Goal: Information Seeking & Learning: Find specific fact

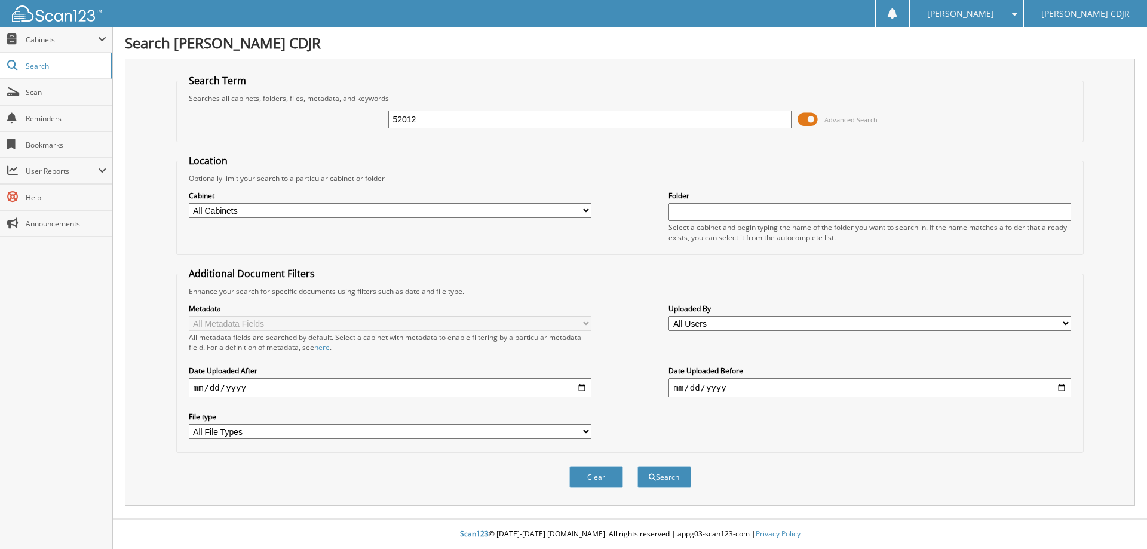
type input "52012"
click at [638, 466] on button "Search" at bounding box center [665, 477] width 54 height 22
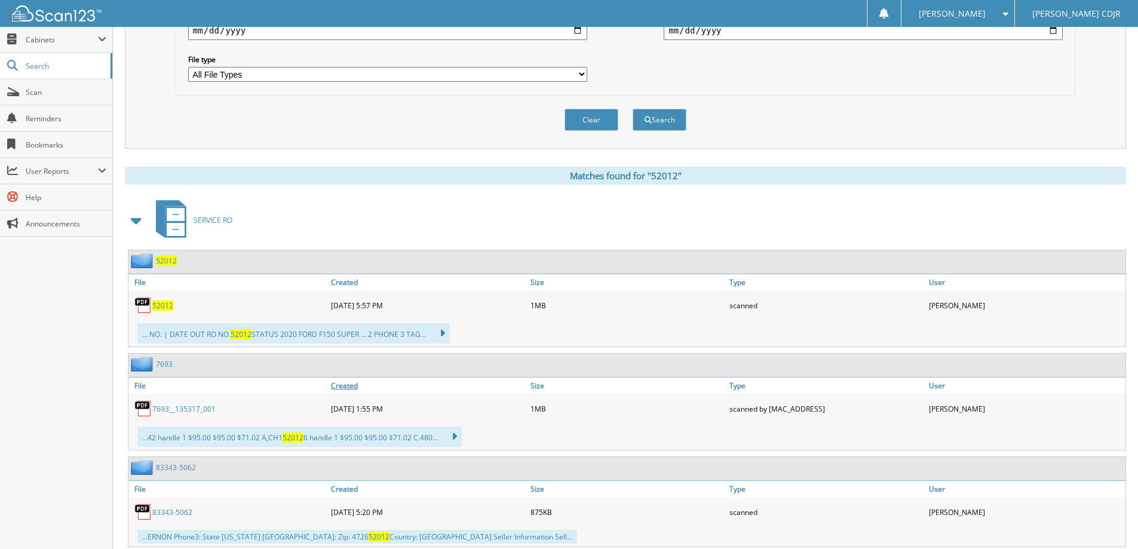
scroll to position [359, 0]
click at [164, 253] on div "52012" at bounding box center [152, 259] width 48 height 15
click at [164, 259] on span "52012" at bounding box center [166, 260] width 21 height 10
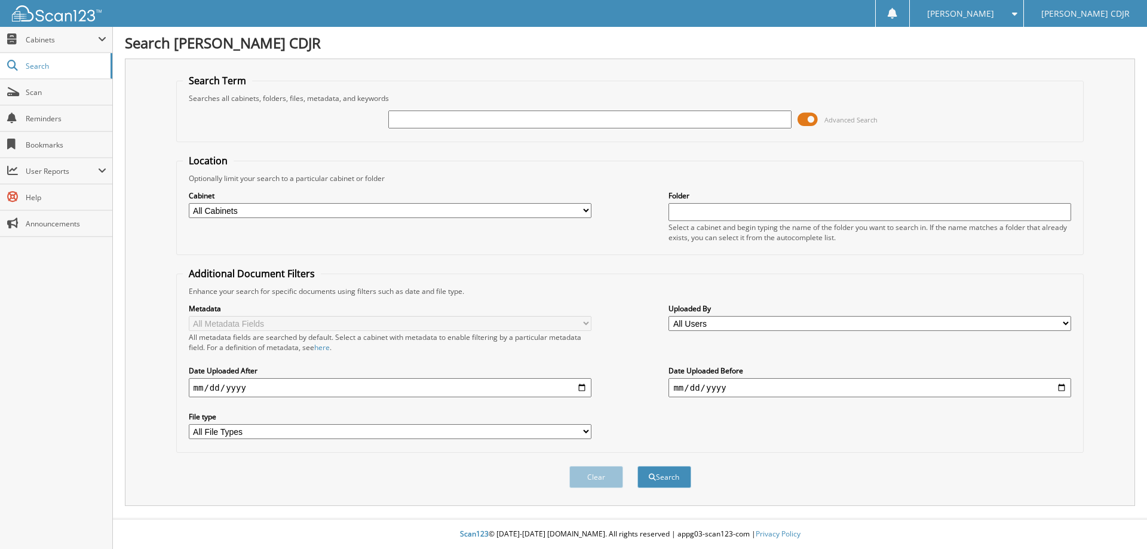
click at [408, 117] on input "text" at bounding box center [589, 120] width 403 height 18
type input "80333"
click at [638, 466] on button "Search" at bounding box center [665, 477] width 54 height 22
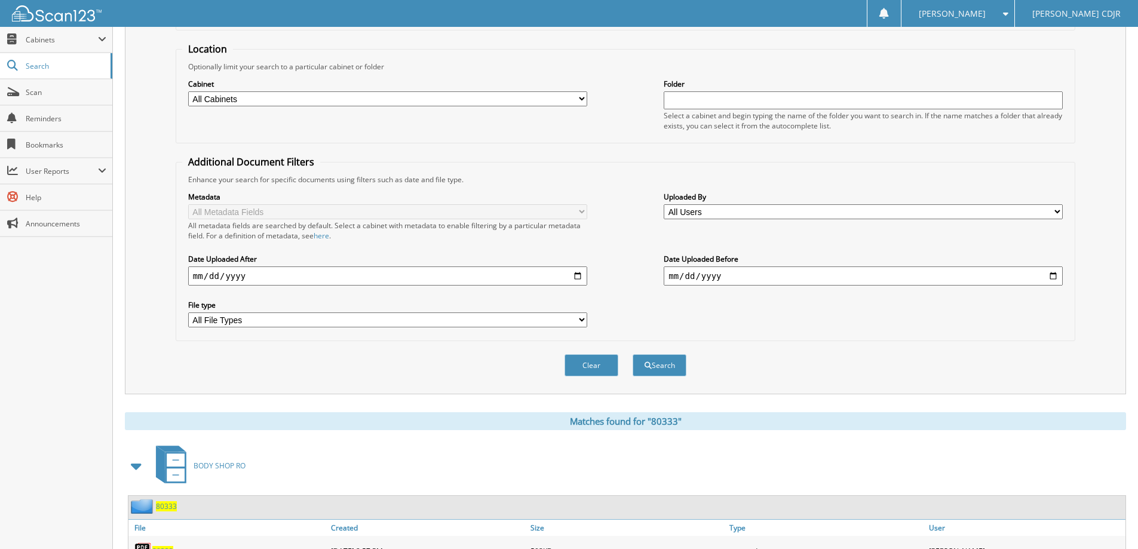
scroll to position [239, 0]
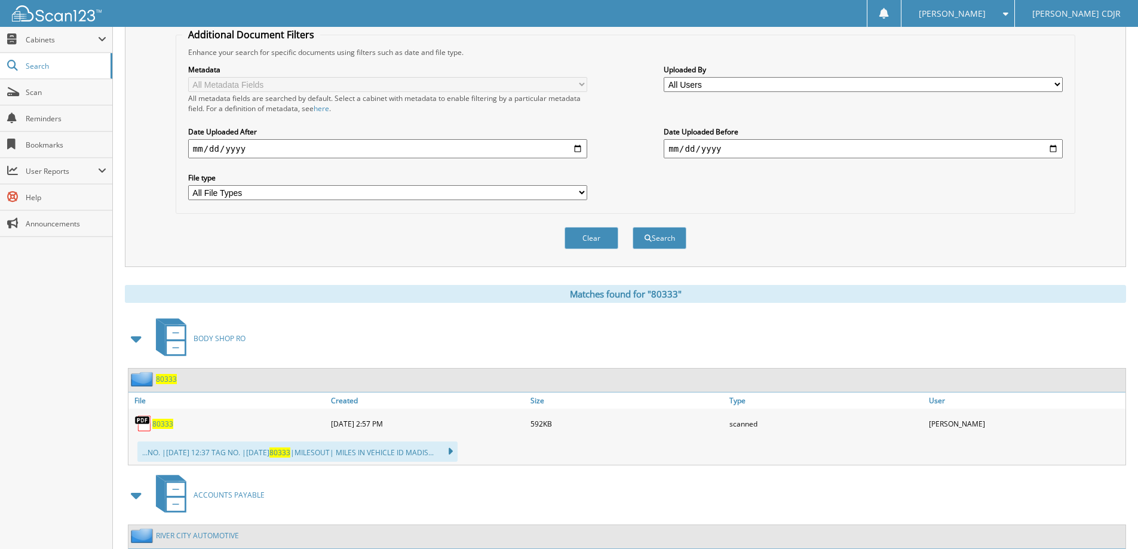
click at [171, 376] on span "80333" at bounding box center [166, 379] width 21 height 10
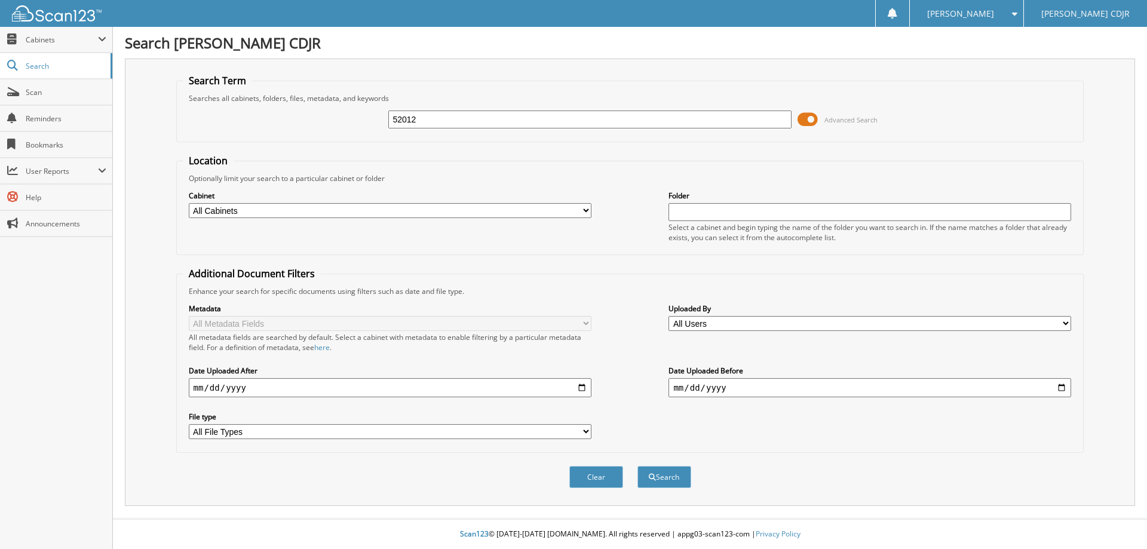
type input "52012"
click at [638, 466] on button "Search" at bounding box center [665, 477] width 54 height 22
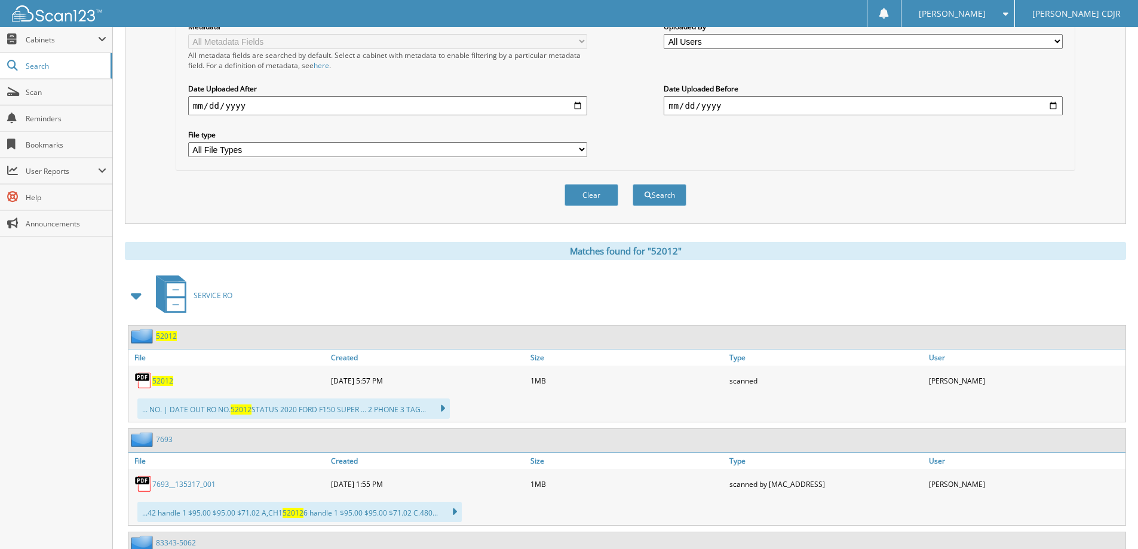
scroll to position [299, 0]
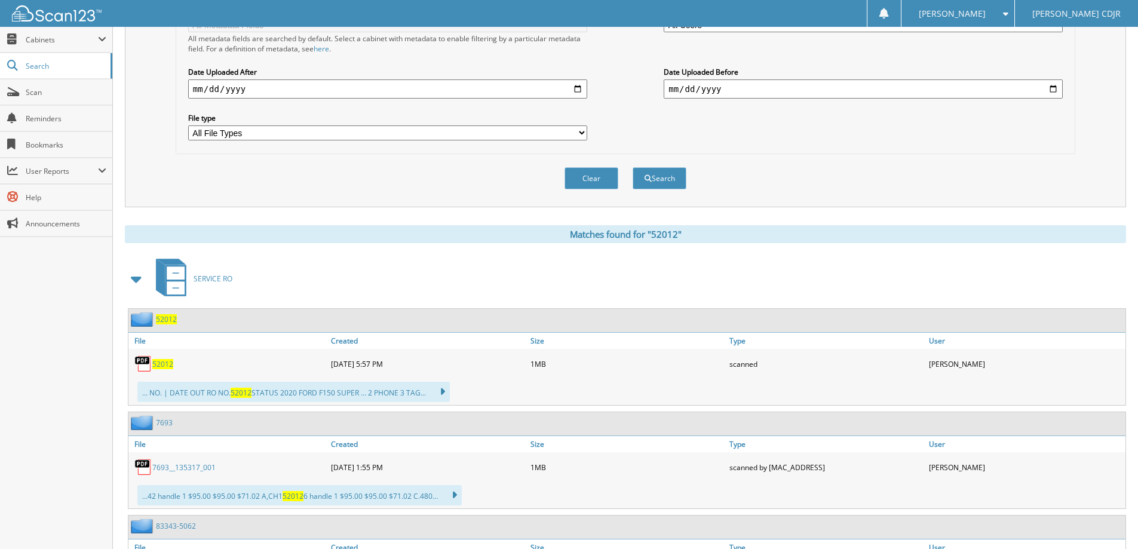
click at [171, 320] on span "52012" at bounding box center [166, 319] width 21 height 10
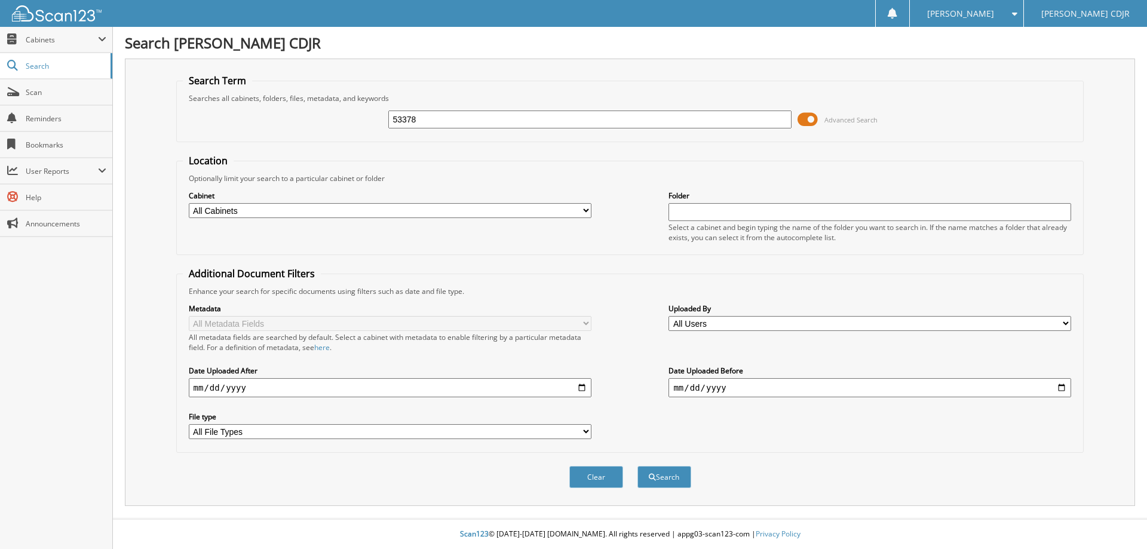
type input "53378"
click at [638, 466] on button "Search" at bounding box center [665, 477] width 54 height 22
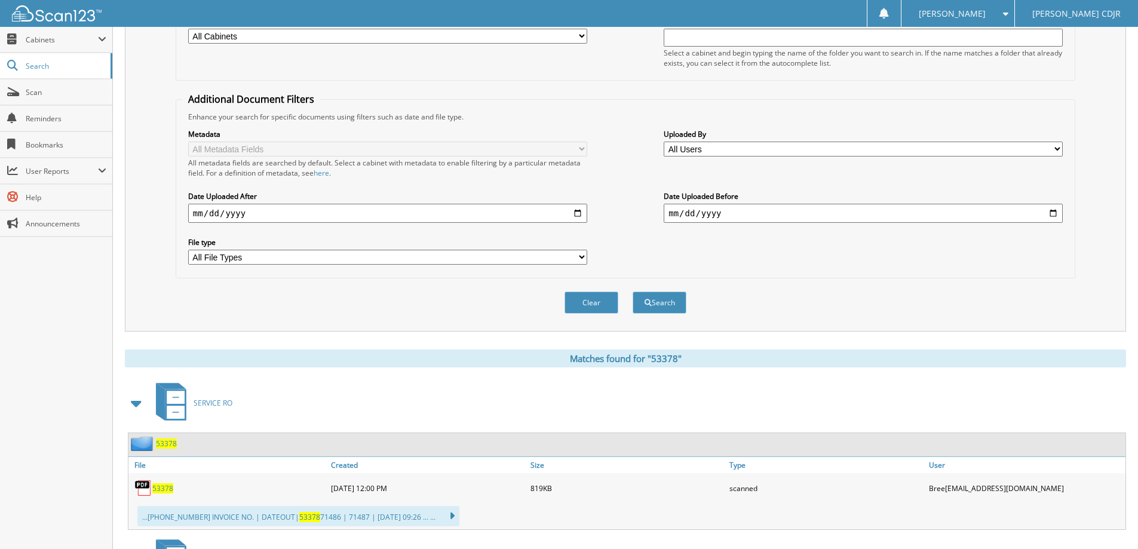
scroll to position [342, 0]
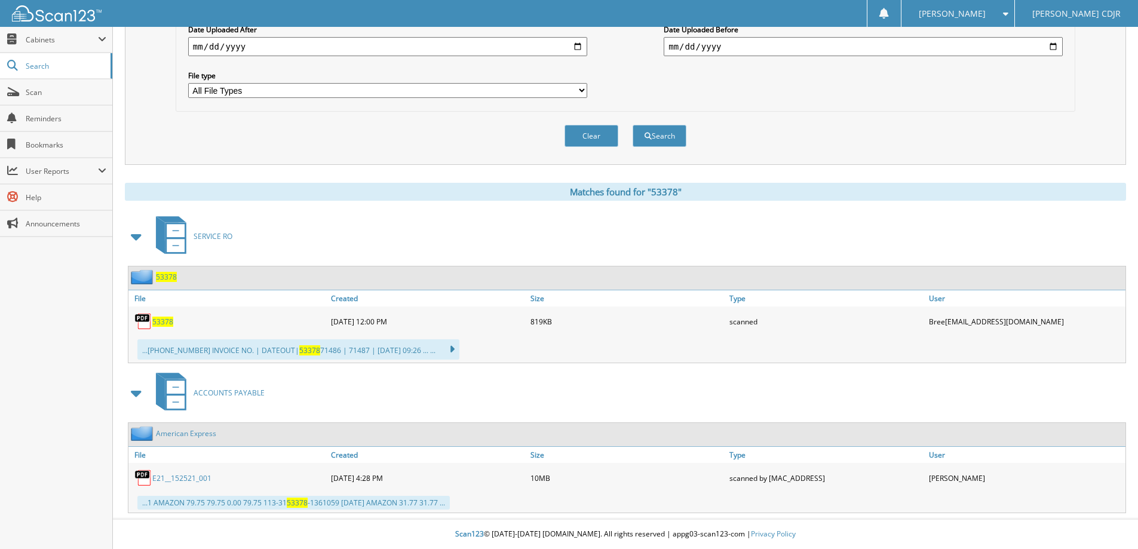
click at [168, 283] on div "53378" at bounding box center [152, 276] width 48 height 15
click at [169, 274] on span "53378" at bounding box center [166, 277] width 21 height 10
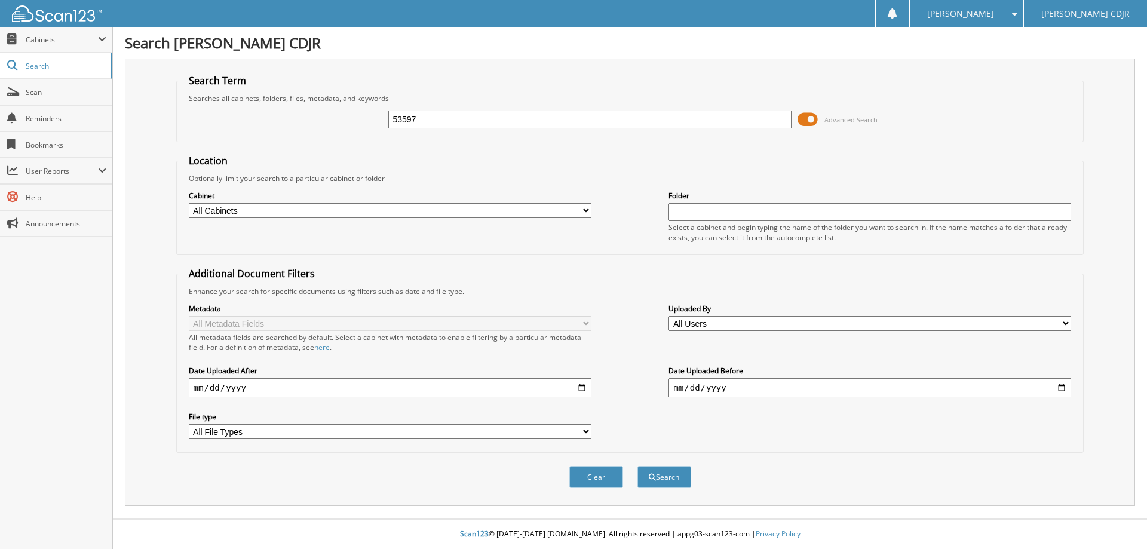
type input "53597"
click at [638, 466] on button "Search" at bounding box center [665, 477] width 54 height 22
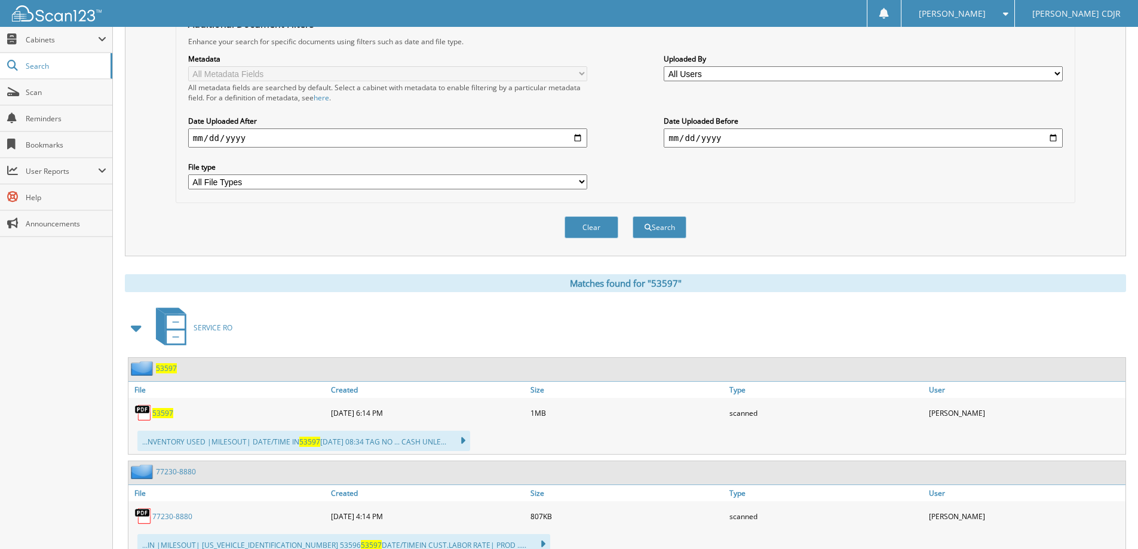
scroll to position [299, 0]
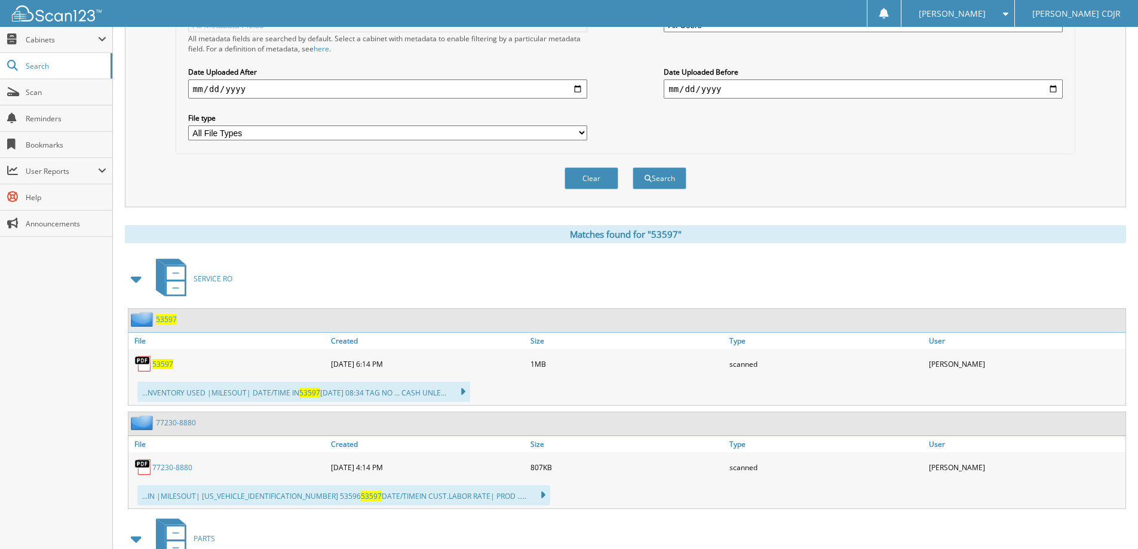
click at [164, 315] on span "53597" at bounding box center [166, 319] width 21 height 10
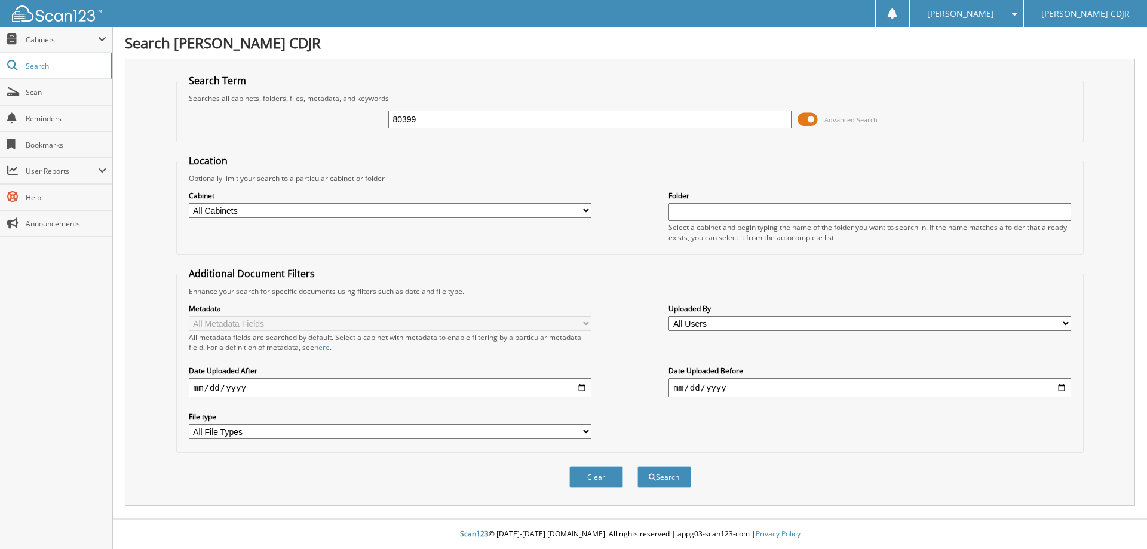
type input "80399"
click at [638, 466] on button "Search" at bounding box center [665, 477] width 54 height 22
